Goal: Task Accomplishment & Management: Complete application form

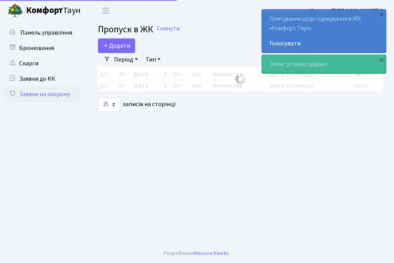
select select "25"
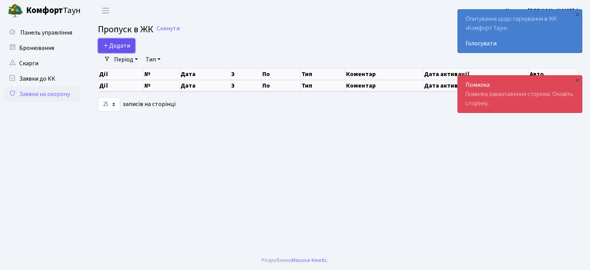
click at [130, 45] on span "Додати" at bounding box center [116, 45] width 27 height 8
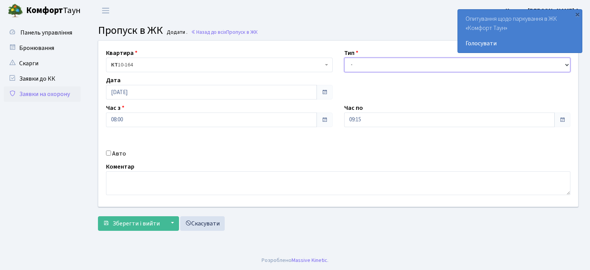
click at [353, 67] on select "- Доставка Таксі Гості Сервіс" at bounding box center [457, 65] width 227 height 15
select select "1"
click at [344, 58] on select "- Доставка Таксі Гості Сервіс" at bounding box center [457, 65] width 227 height 15
drag, startPoint x: 360, startPoint y: 119, endPoint x: 360, endPoint y: 127, distance: 7.7
click at [360, 121] on input "09:15" at bounding box center [449, 120] width 211 height 15
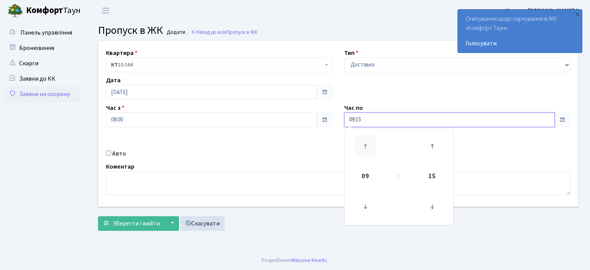
click at [363, 145] on icon at bounding box center [365, 146] width 21 height 21
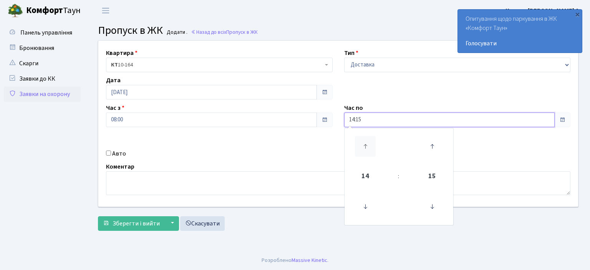
click at [363, 145] on icon at bounding box center [365, 146] width 21 height 21
type input "15:15"
click at [108, 154] on input "Авто" at bounding box center [108, 153] width 5 height 5
checkbox input "true"
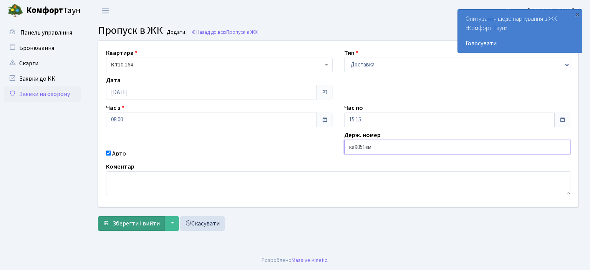
type input "ка9051єм"
click at [118, 222] on span "Зберегти і вийти" at bounding box center [136, 223] width 47 height 8
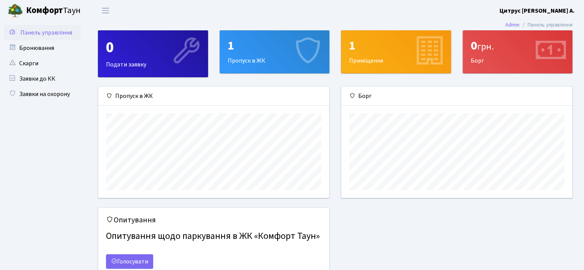
scroll to position [111, 231]
